Goal: Transaction & Acquisition: Purchase product/service

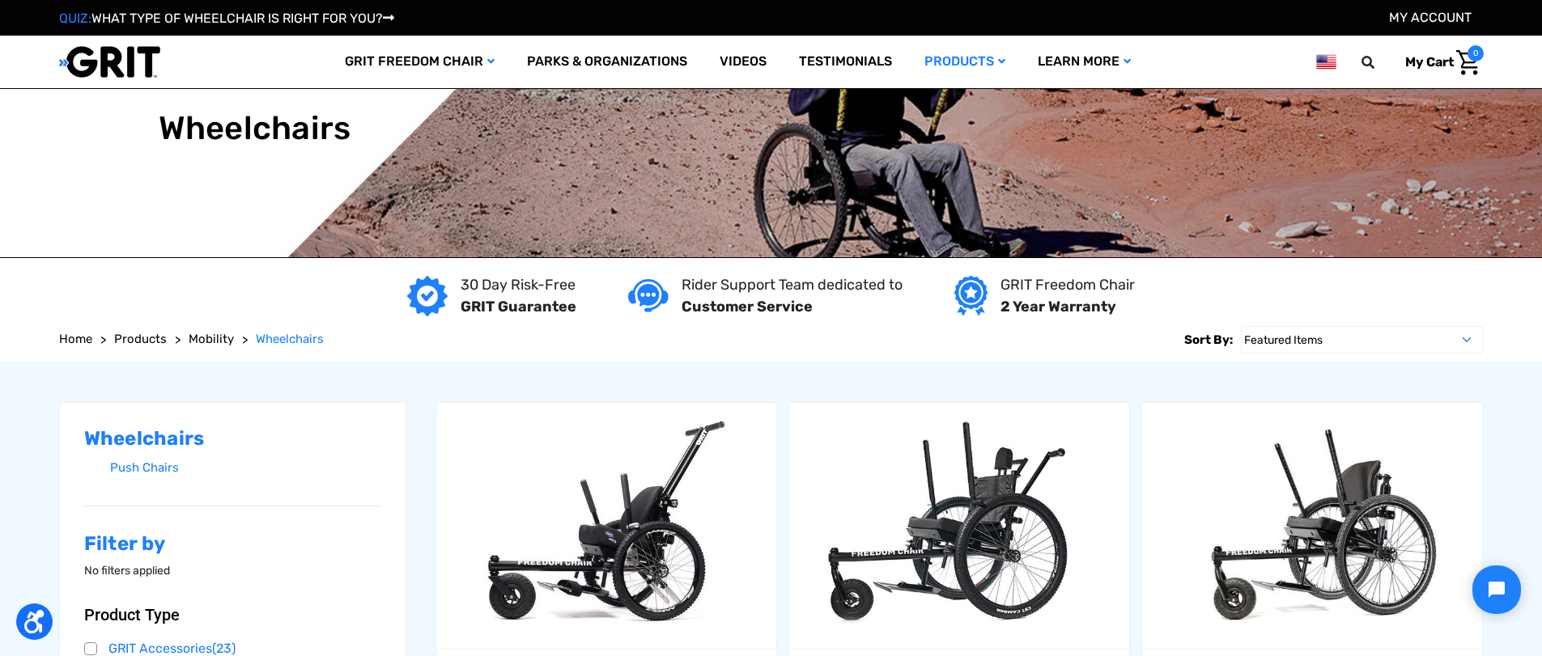
scroll to position [81, 0]
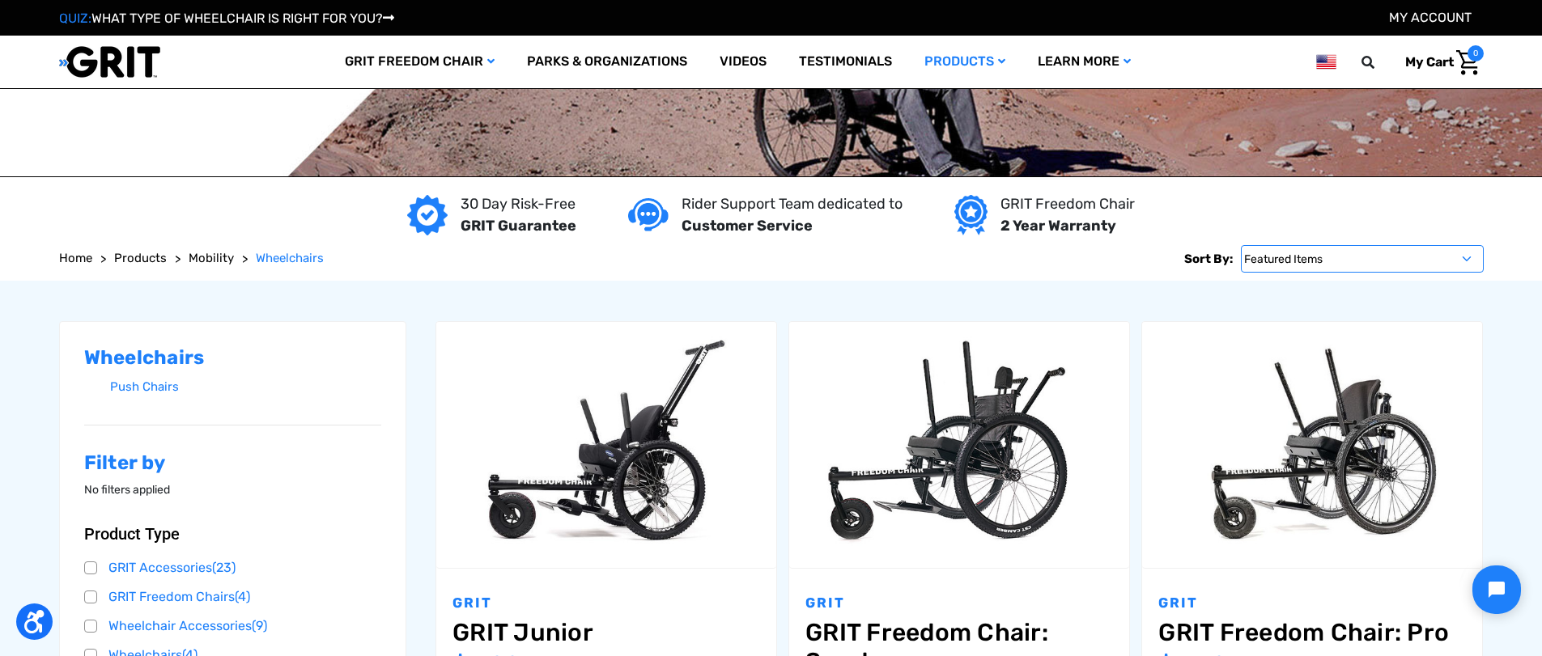
select select "bestselling"
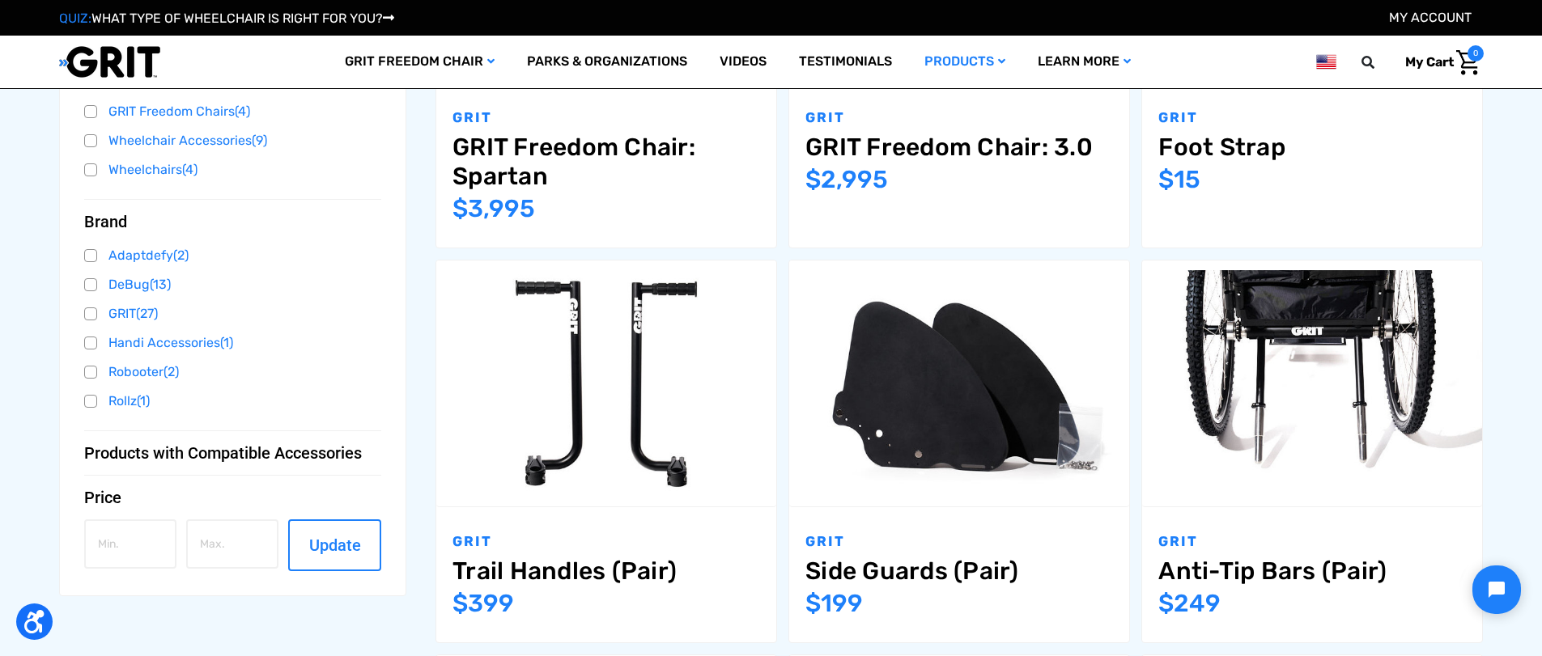
scroll to position [971, 0]
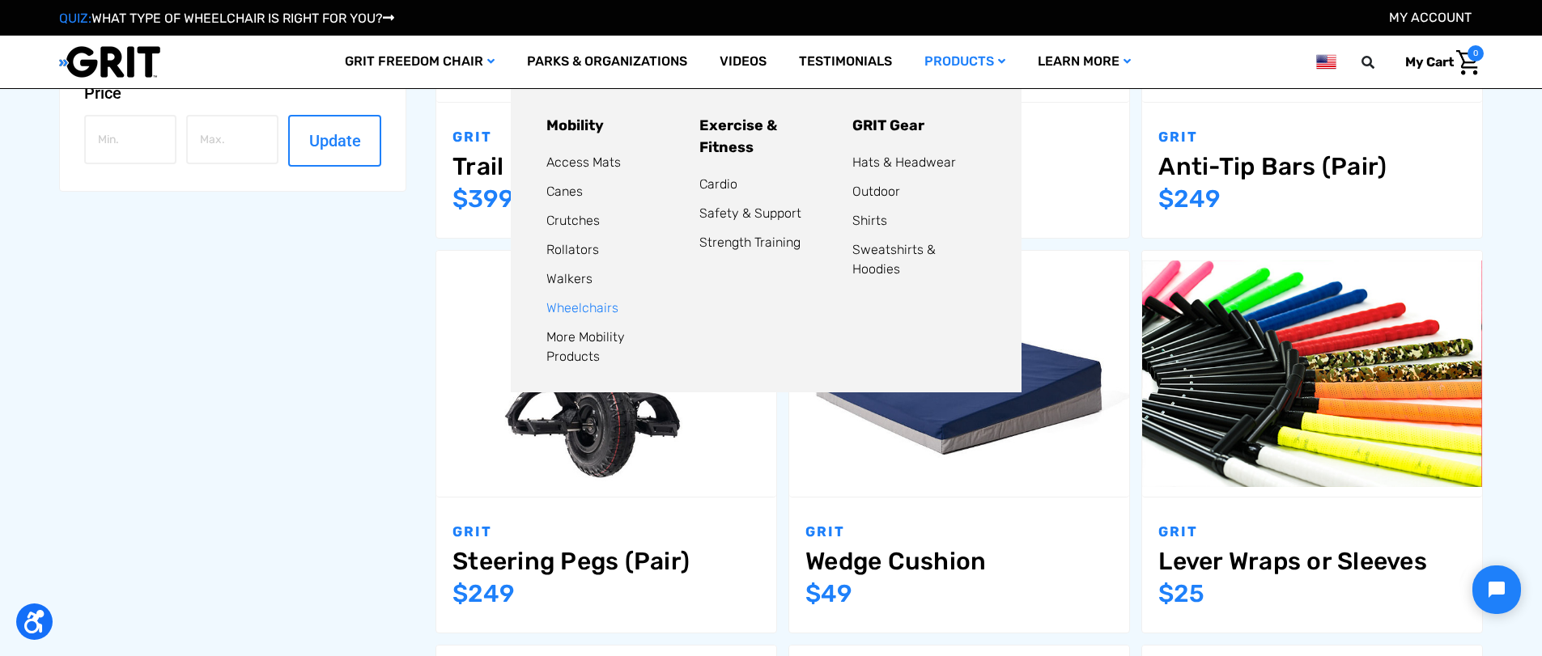
click at [546, 300] on link "Wheelchairs" at bounding box center [582, 307] width 72 height 15
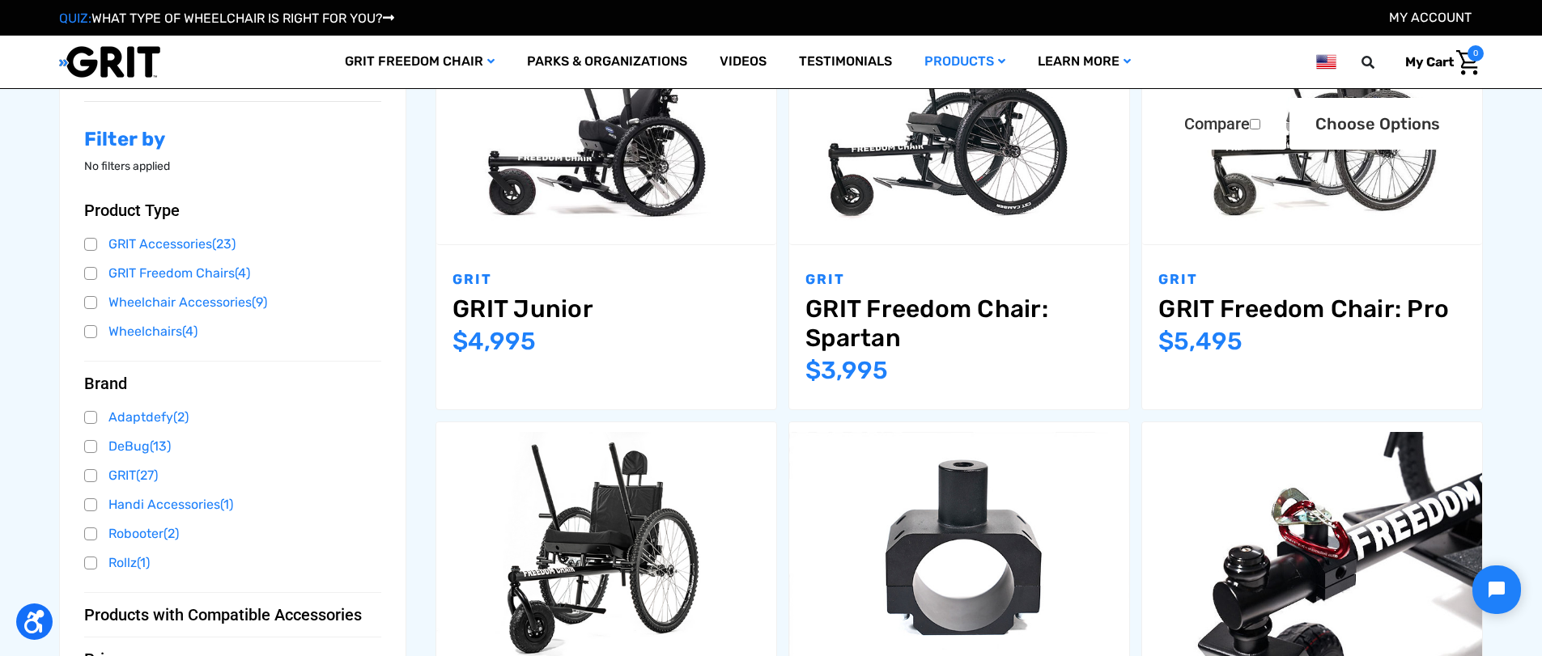
scroll to position [324, 0]
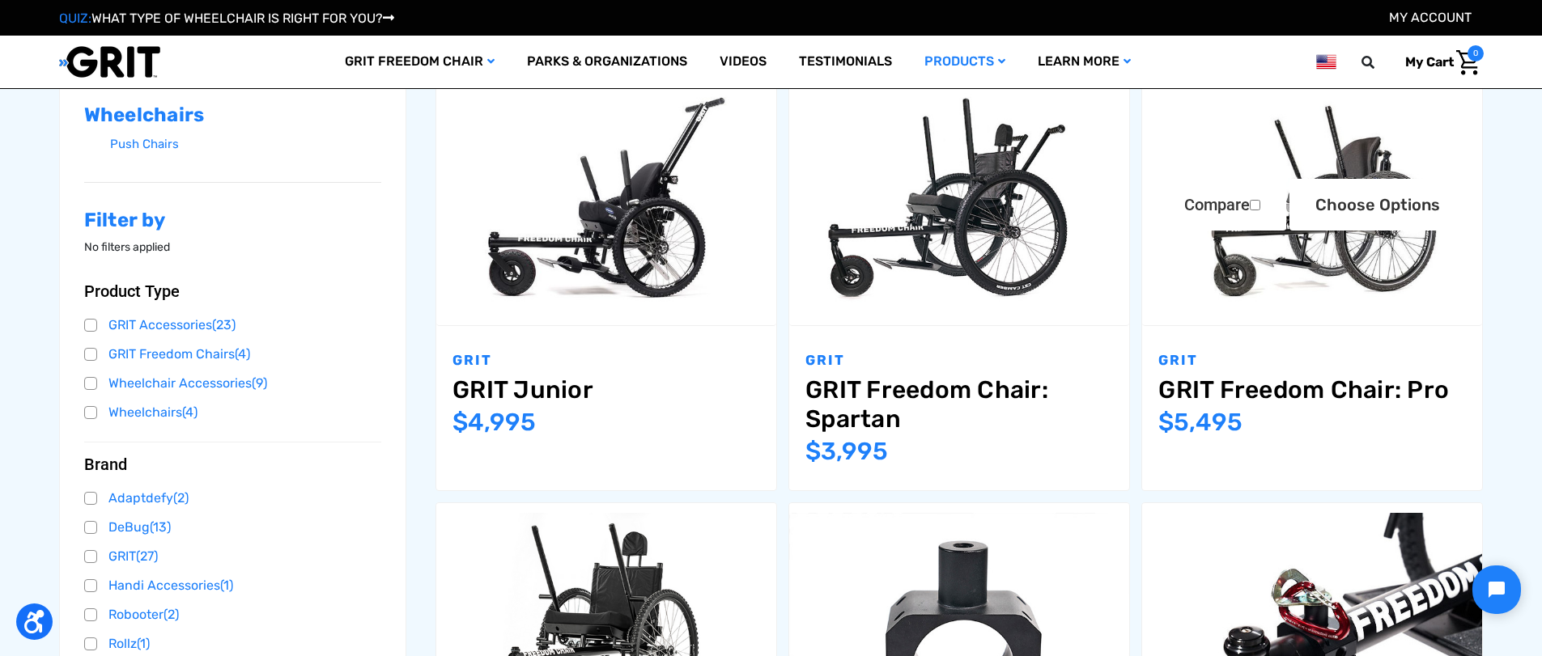
click at [1239, 269] on img "GRIT Freedom Chair: Pro,$5,495.00\a" at bounding box center [1312, 202] width 340 height 227
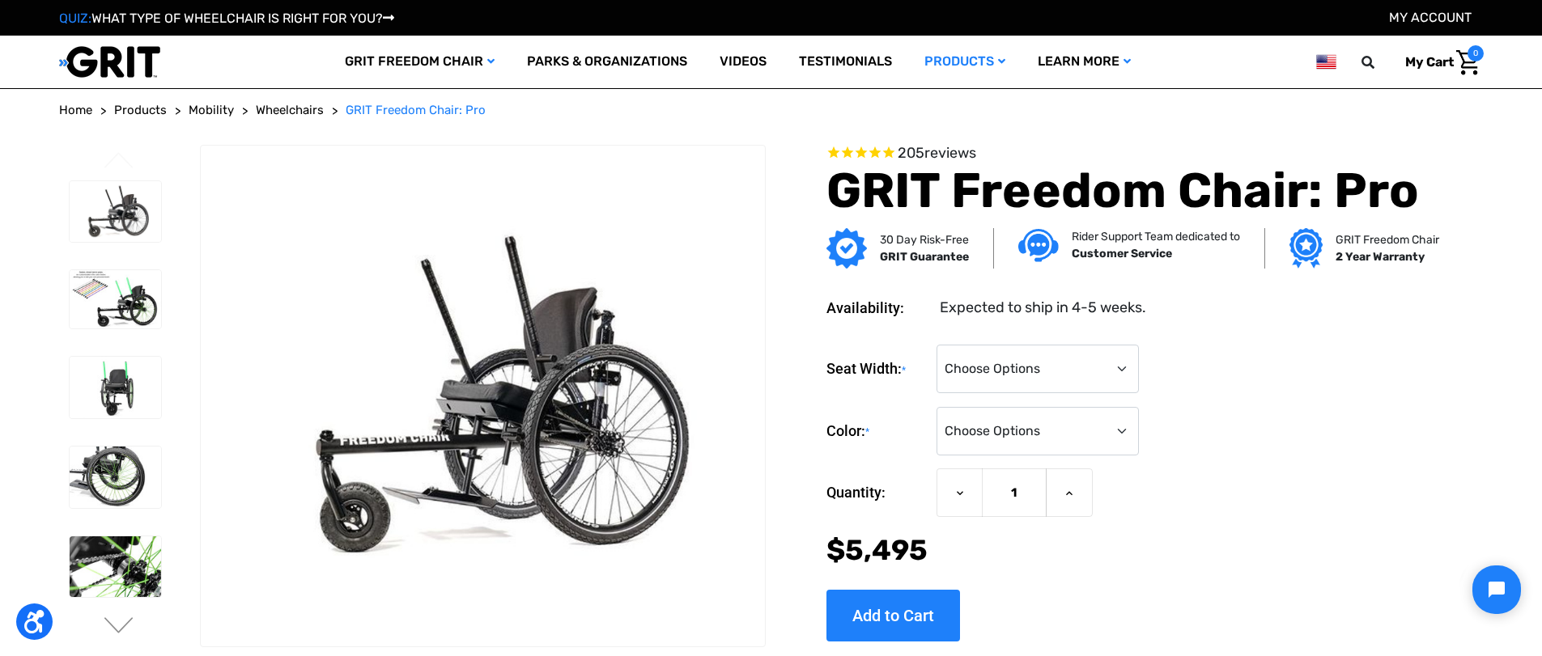
click at [1430, 375] on div "Seat Width: * Choose Options 16" 18" 20"" at bounding box center [1129, 369] width 607 height 49
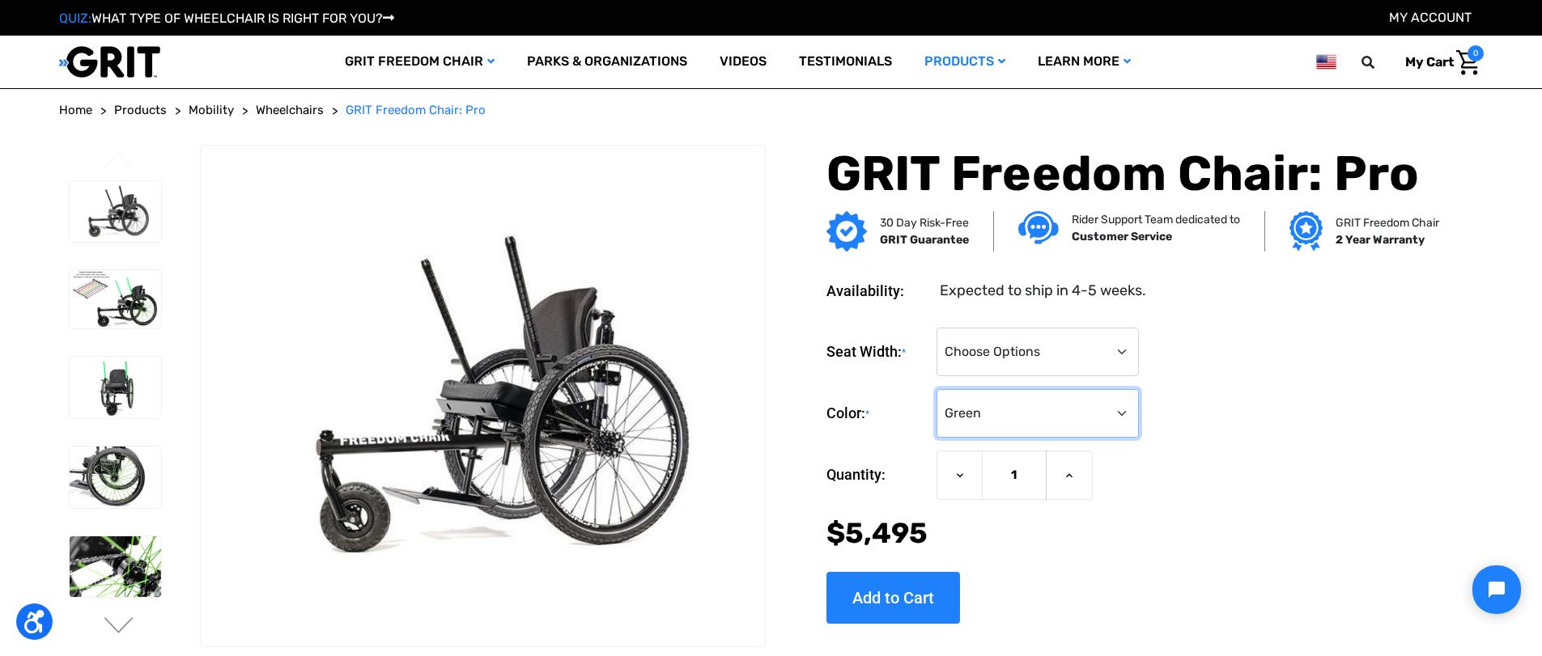
select select "334"
select select "324"
